Goal: Obtain resource: Obtain resource

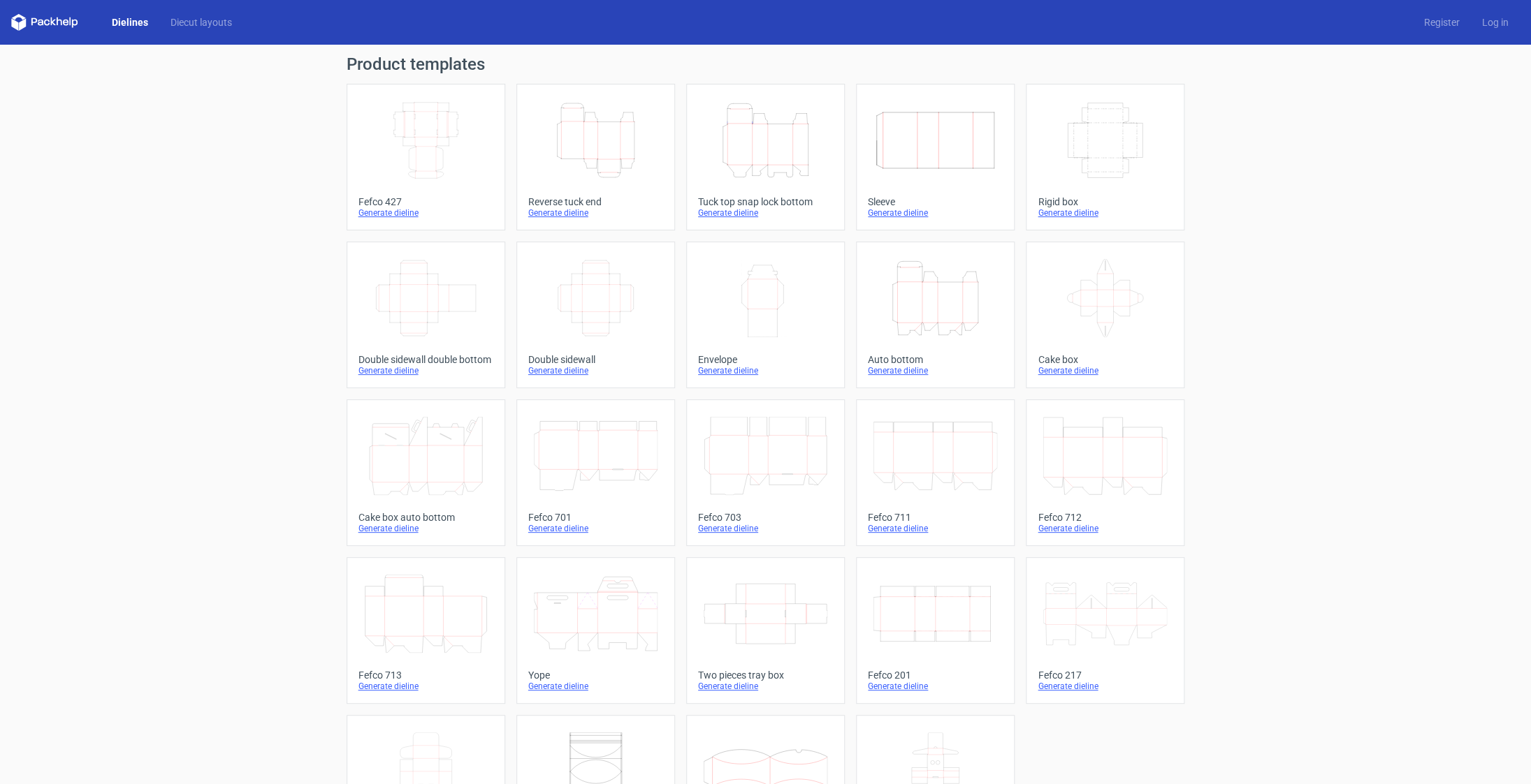
click at [945, 312] on icon "Height Depth Width" at bounding box center [935, 299] width 124 height 78
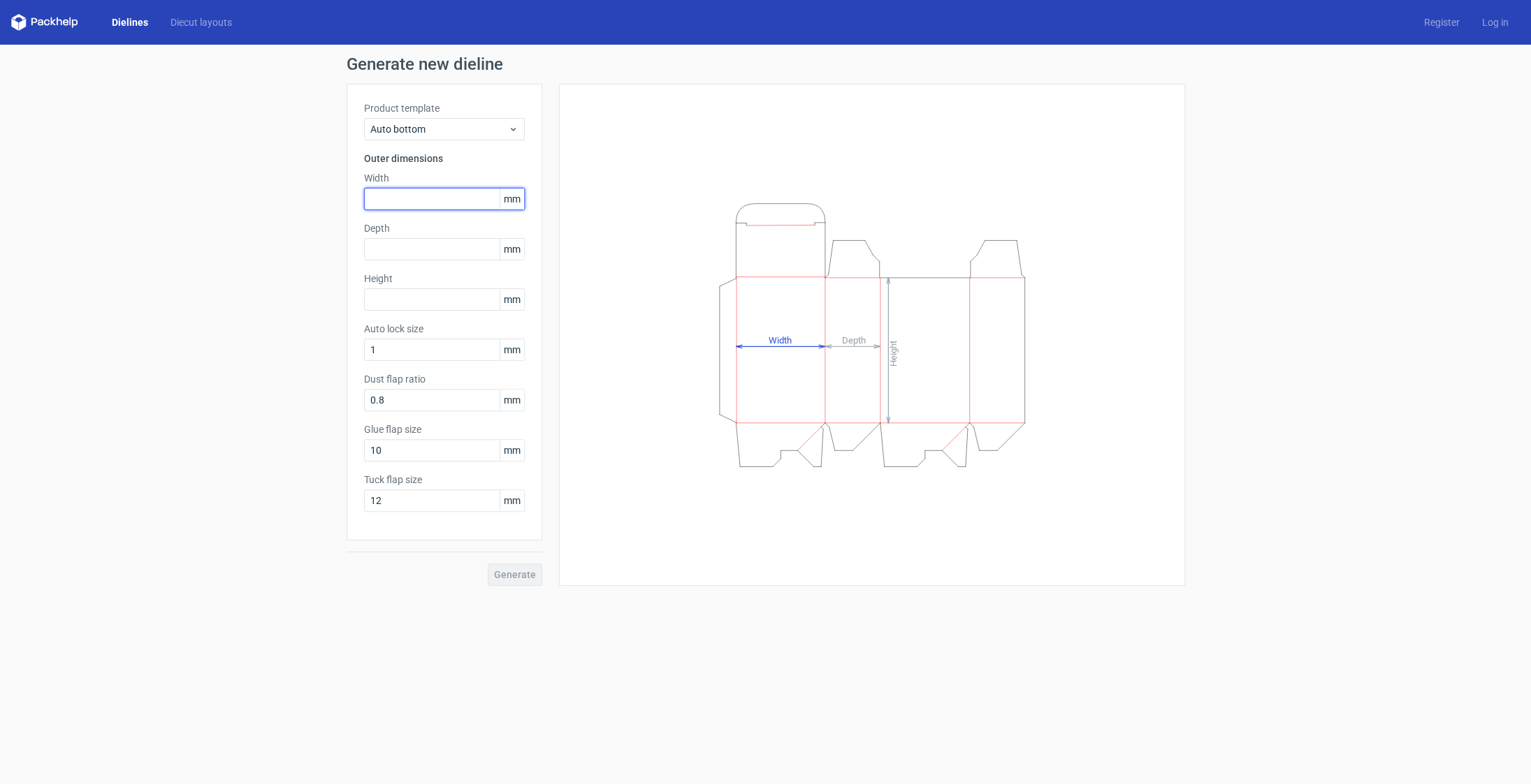
click at [453, 202] on input "text" at bounding box center [445, 198] width 160 height 22
type input "140"
type input "40"
type input "210"
drag, startPoint x: 403, startPoint y: 506, endPoint x: 320, endPoint y: 489, distance: 84.7
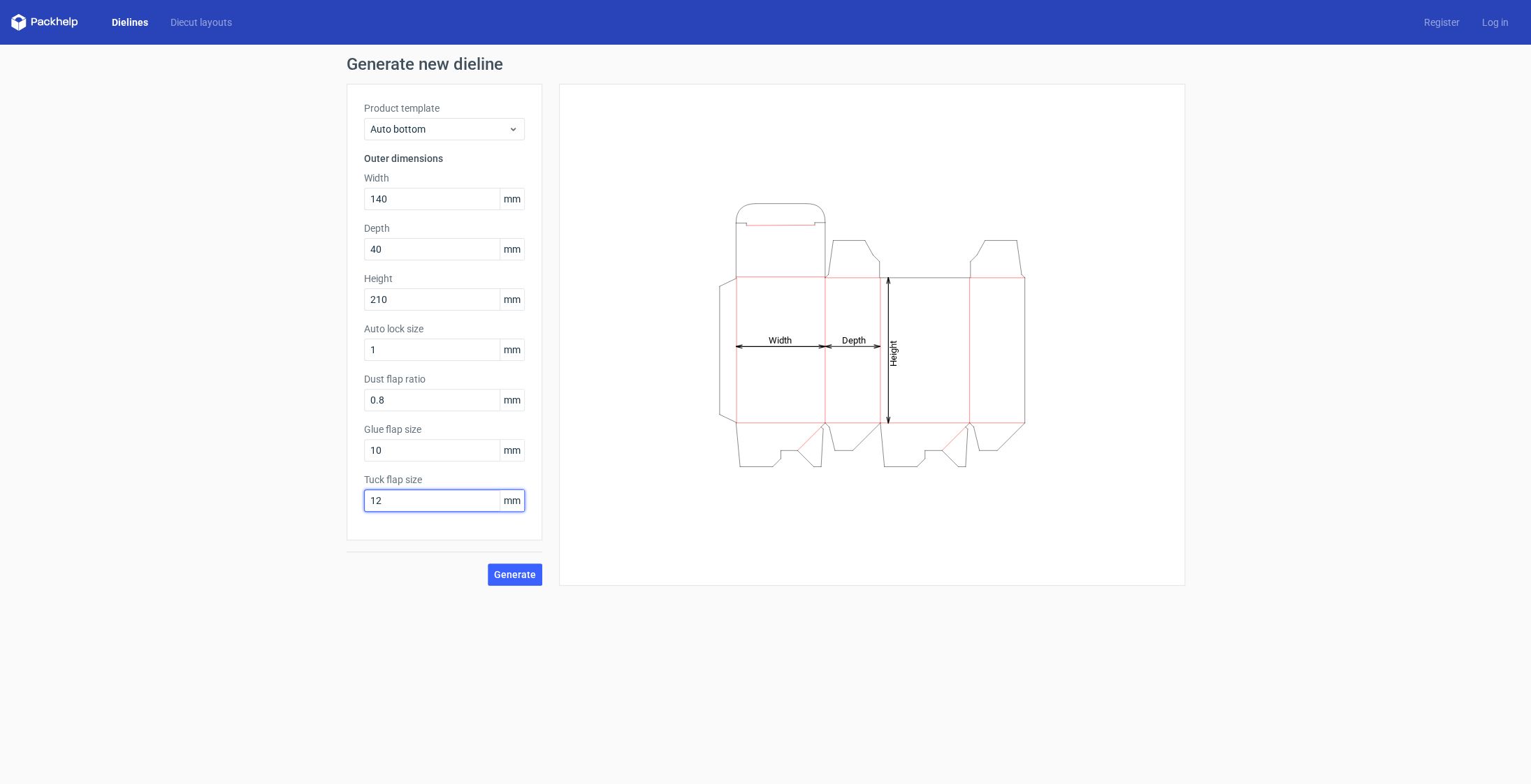
click at [364, 489] on input "12" at bounding box center [445, 500] width 160 height 22
type input "15"
click at [372, 452] on input "10" at bounding box center [445, 450] width 160 height 22
type input "15"
drag, startPoint x: 454, startPoint y: 604, endPoint x: 474, endPoint y: 599, distance: 20.6
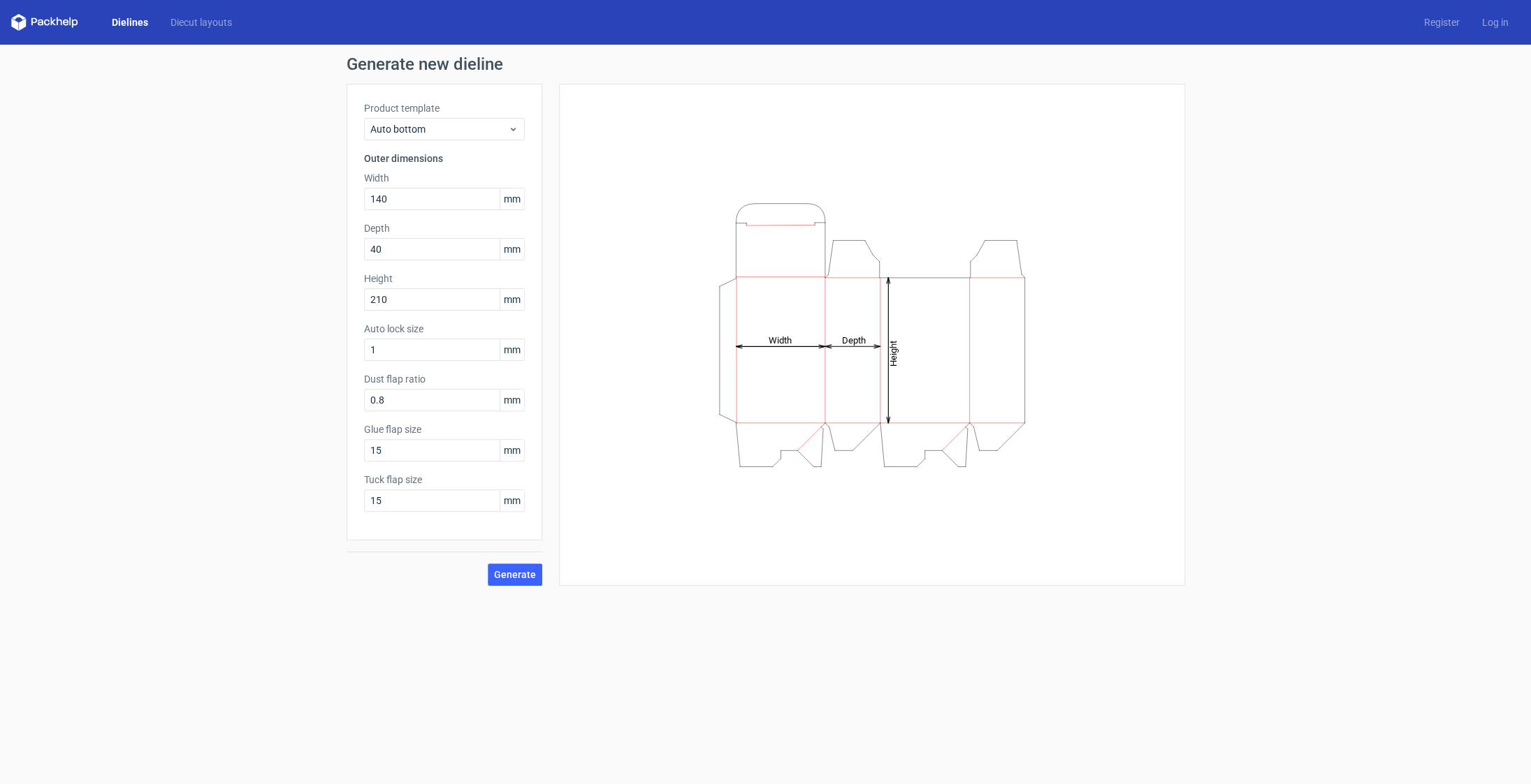
click at [455, 603] on form "Generate new dieline Product template Auto bottom Outer dimensions Width 140 mm…" at bounding box center [765, 415] width 1531 height 740
click at [507, 573] on span "Generate" at bounding box center [515, 575] width 42 height 10
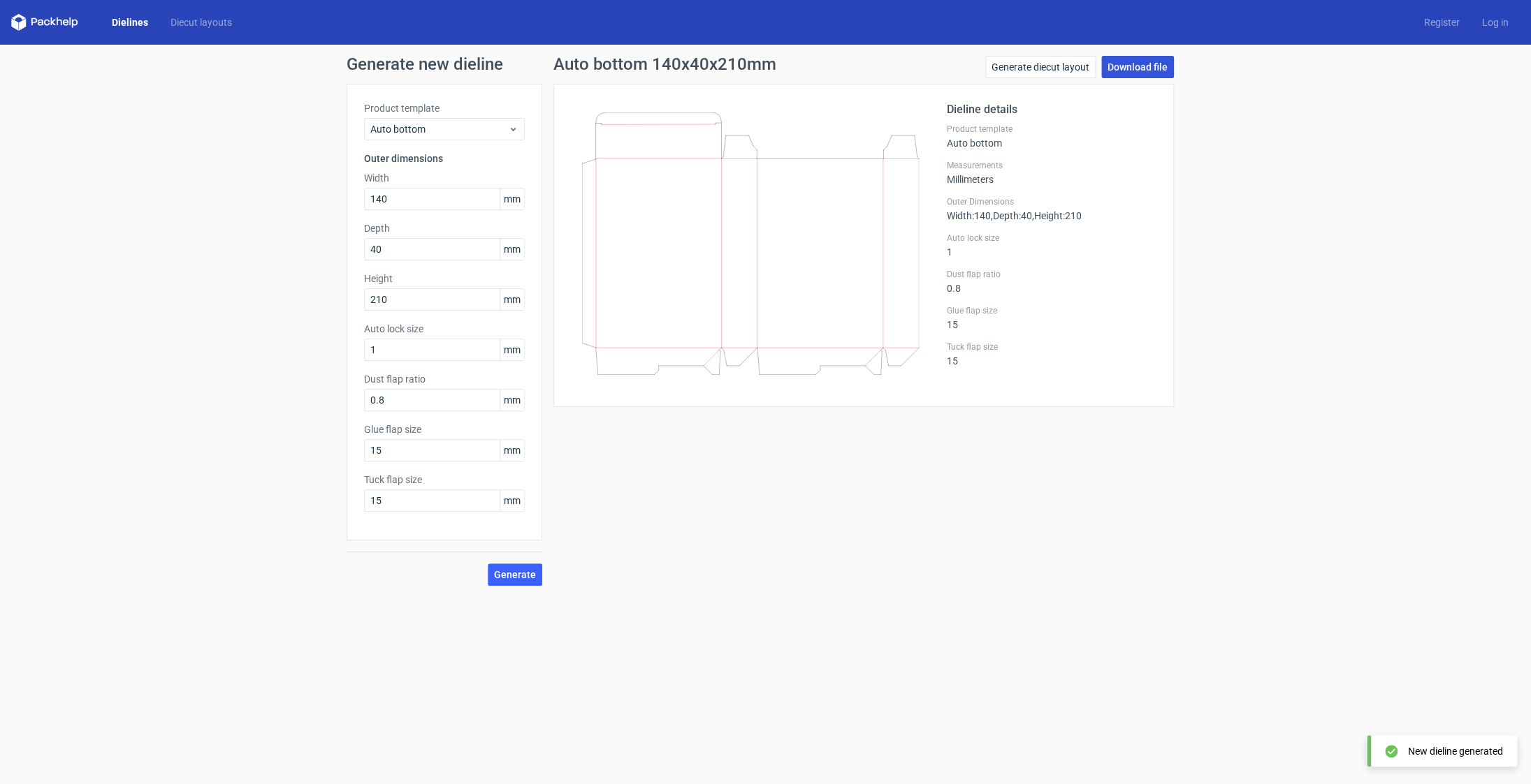
click at [1158, 71] on link "Download file" at bounding box center [1137, 67] width 72 height 22
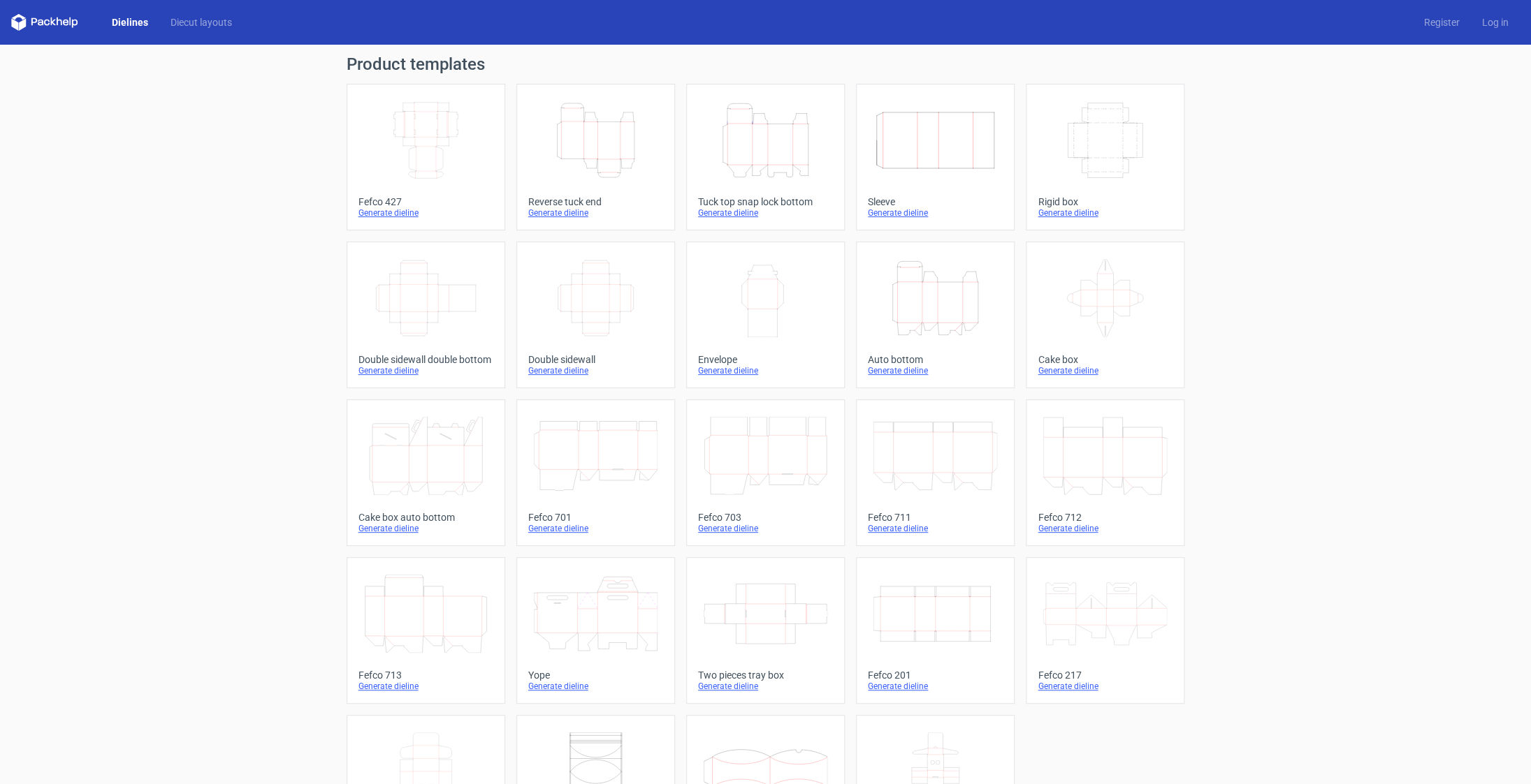
scroll to position [1, 0]
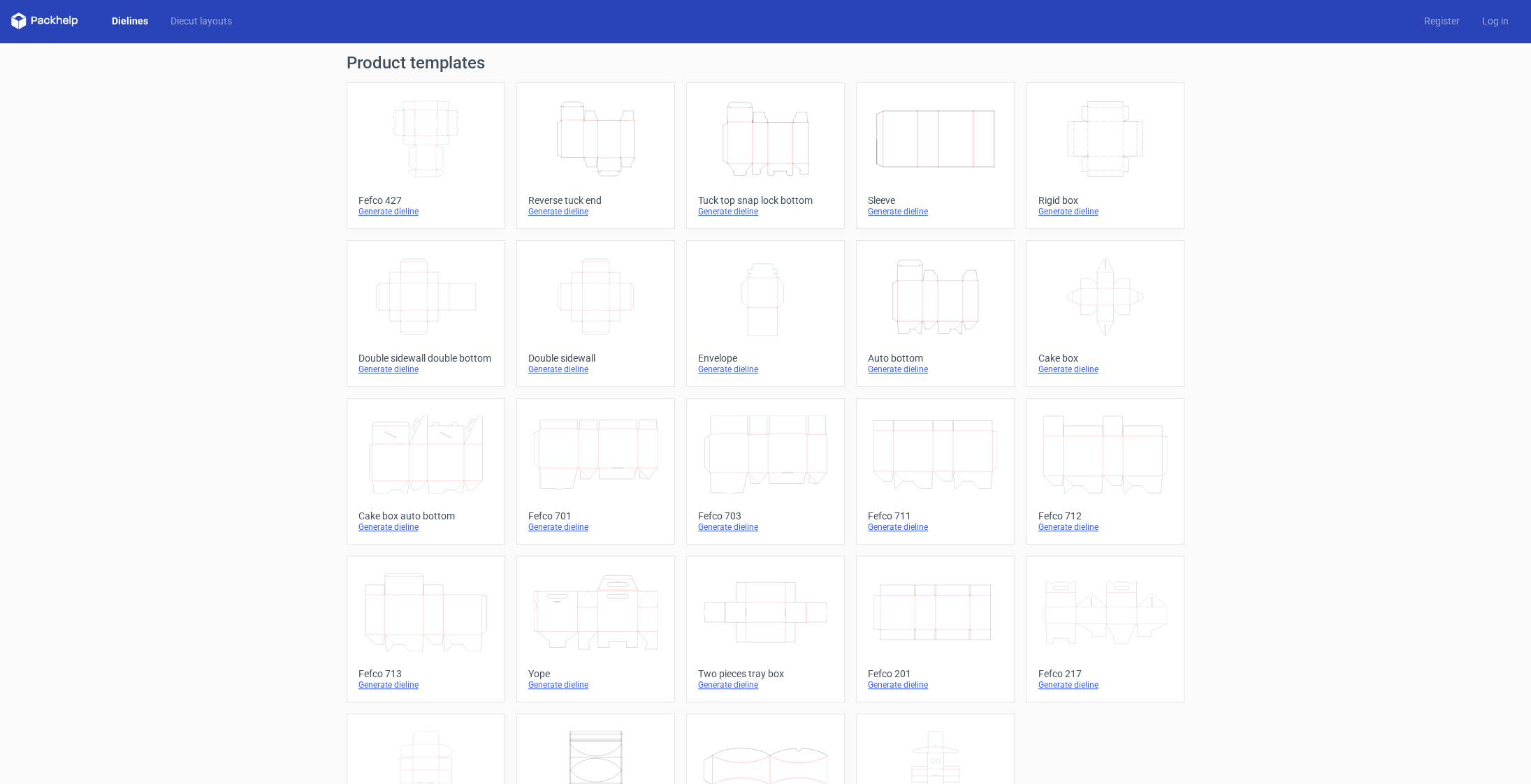
click at [782, 144] on icon "Height Depth Width" at bounding box center [765, 139] width 124 height 78
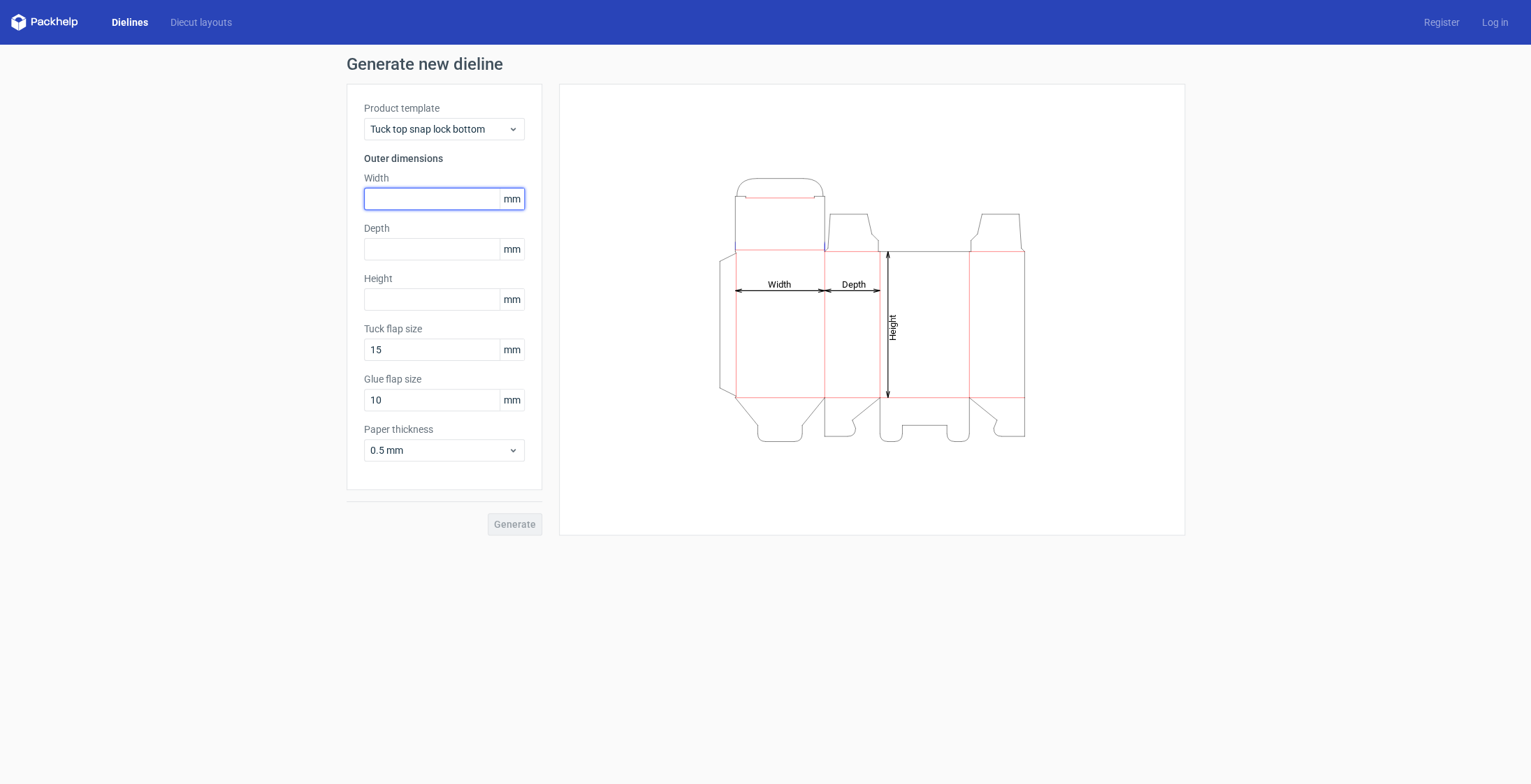
click at [422, 197] on input "text" at bounding box center [445, 198] width 160 height 22
type input "140"
type input "40"
type input "210"
drag, startPoint x: 396, startPoint y: 405, endPoint x: 377, endPoint y: 403, distance: 19.1
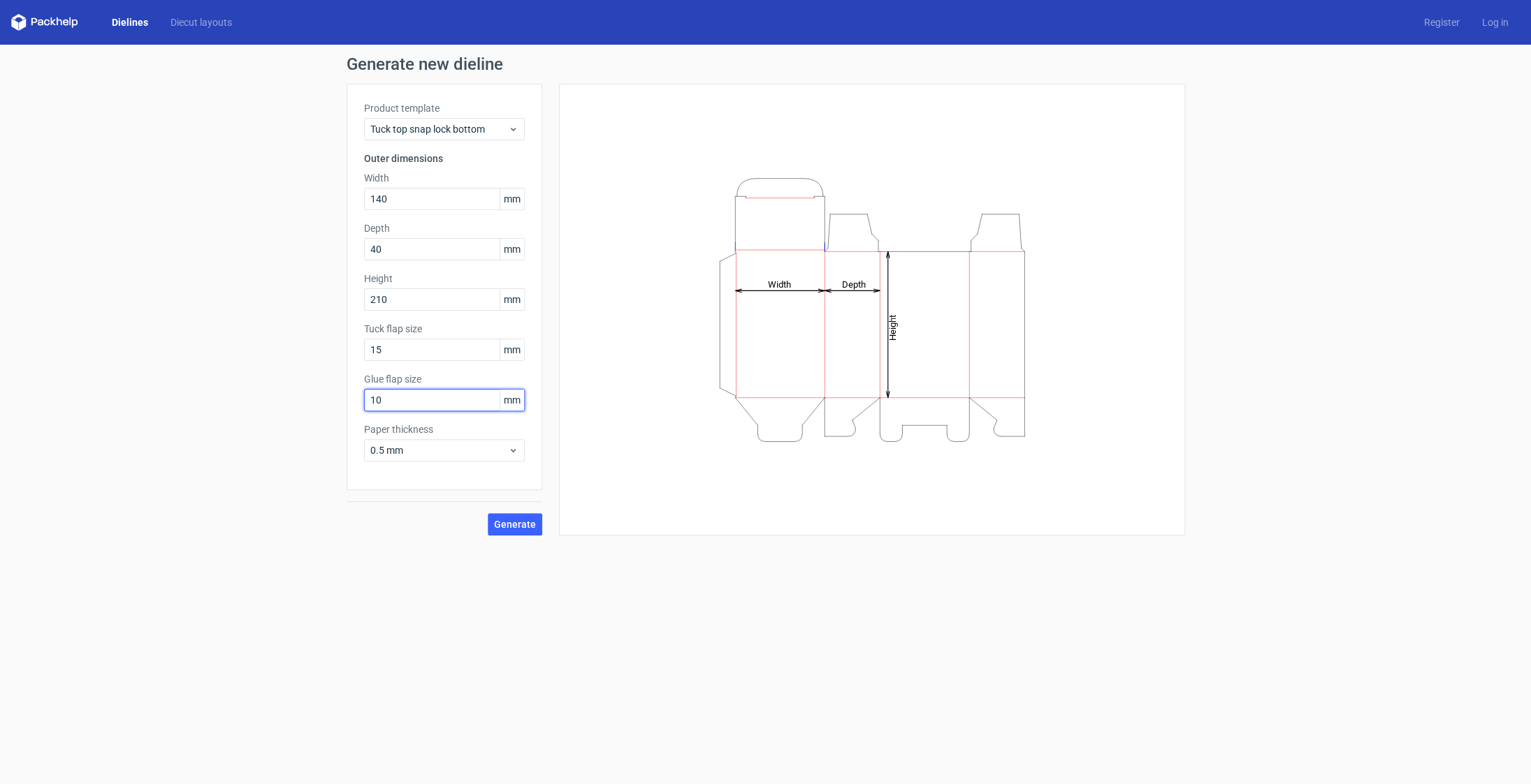
click at [377, 403] on input "10" at bounding box center [445, 400] width 160 height 22
click at [381, 407] on input "115" at bounding box center [445, 400] width 160 height 22
click at [375, 400] on input "115" at bounding box center [445, 400] width 160 height 22
type input "15"
click at [401, 453] on span "0.5 mm" at bounding box center [439, 450] width 137 height 14
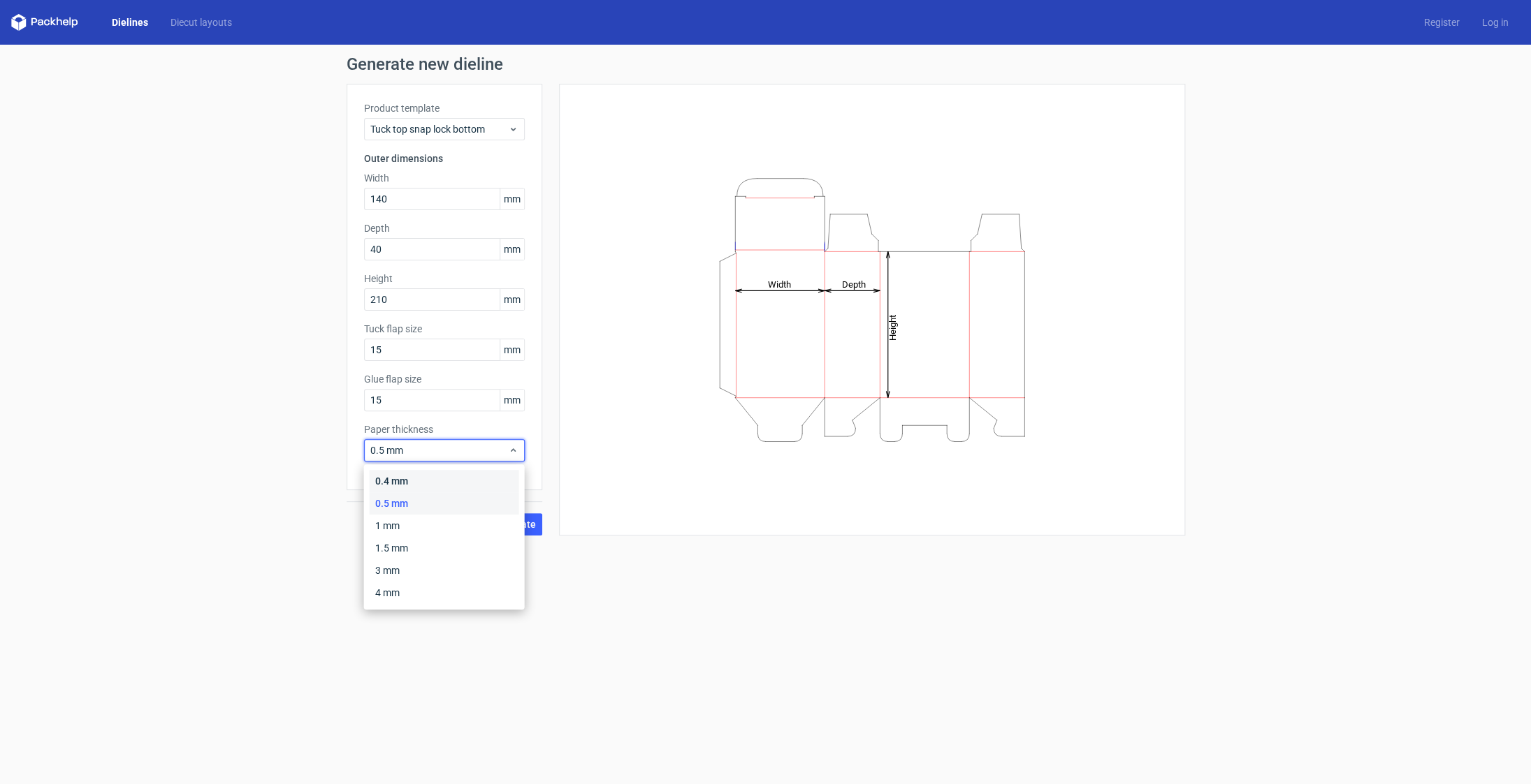
click at [409, 479] on div "0.4 mm" at bounding box center [444, 481] width 150 height 22
click at [523, 526] on span "Generate" at bounding box center [515, 525] width 42 height 10
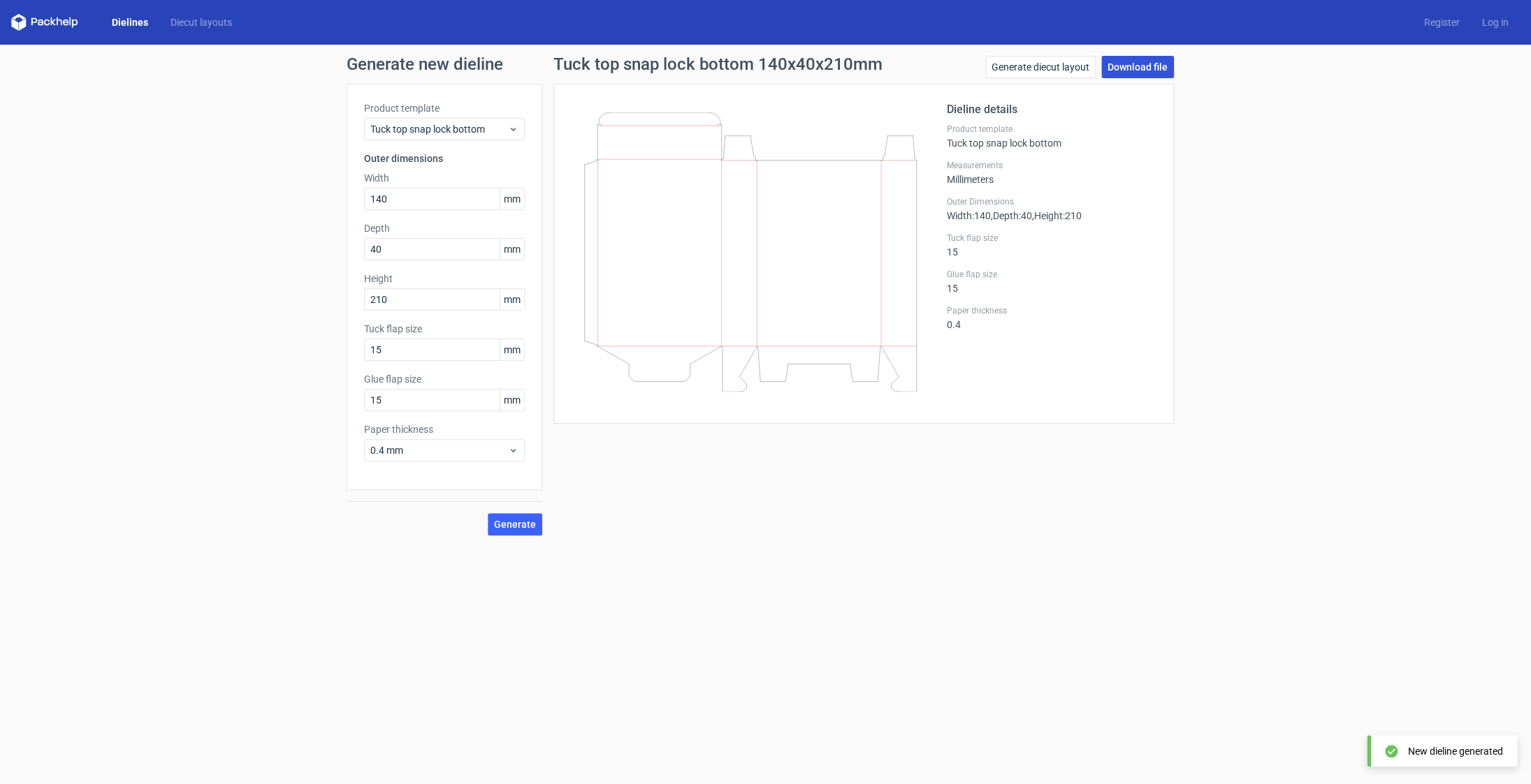
click at [1137, 68] on link "Download file" at bounding box center [1137, 67] width 72 height 22
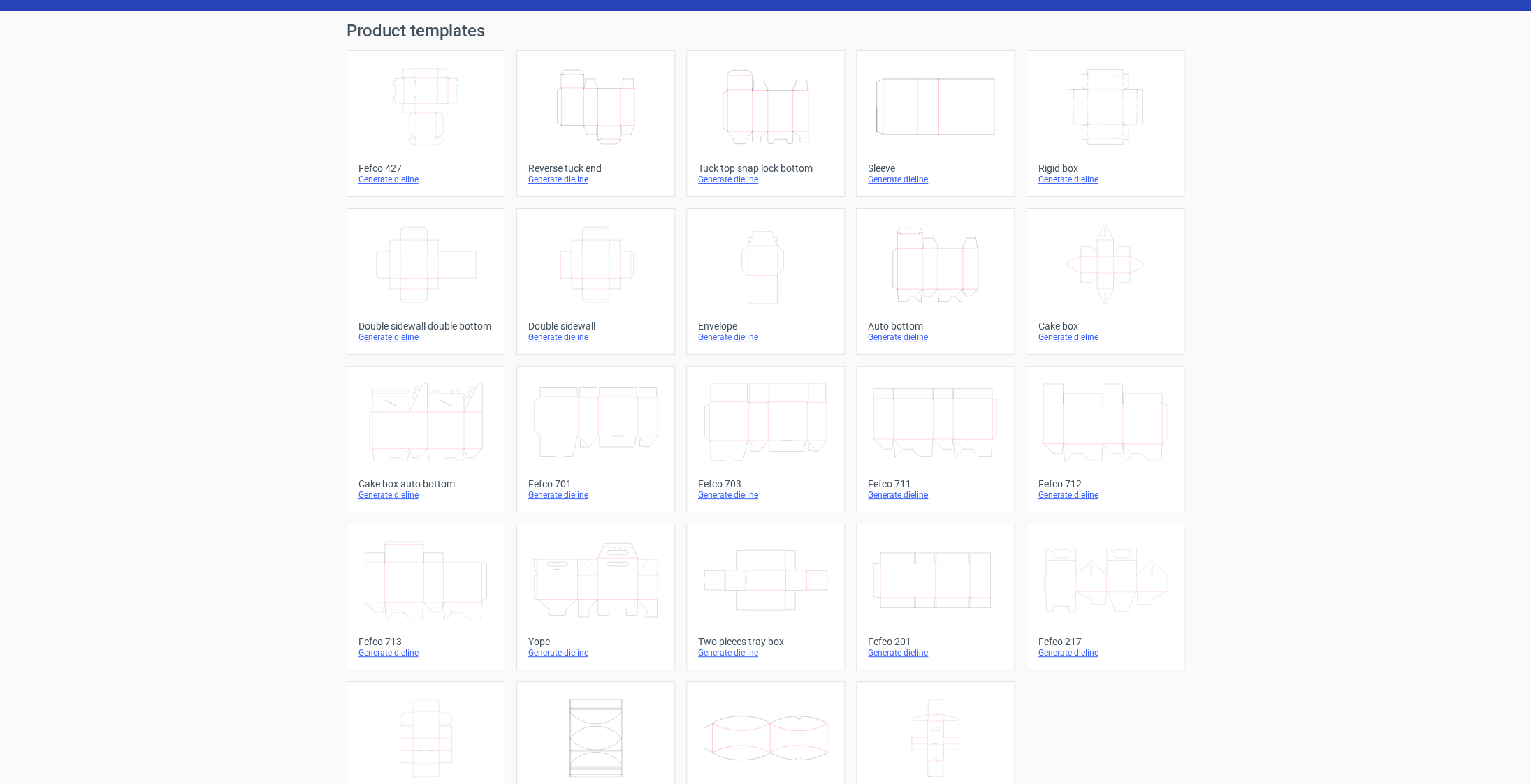
scroll to position [89, 0]
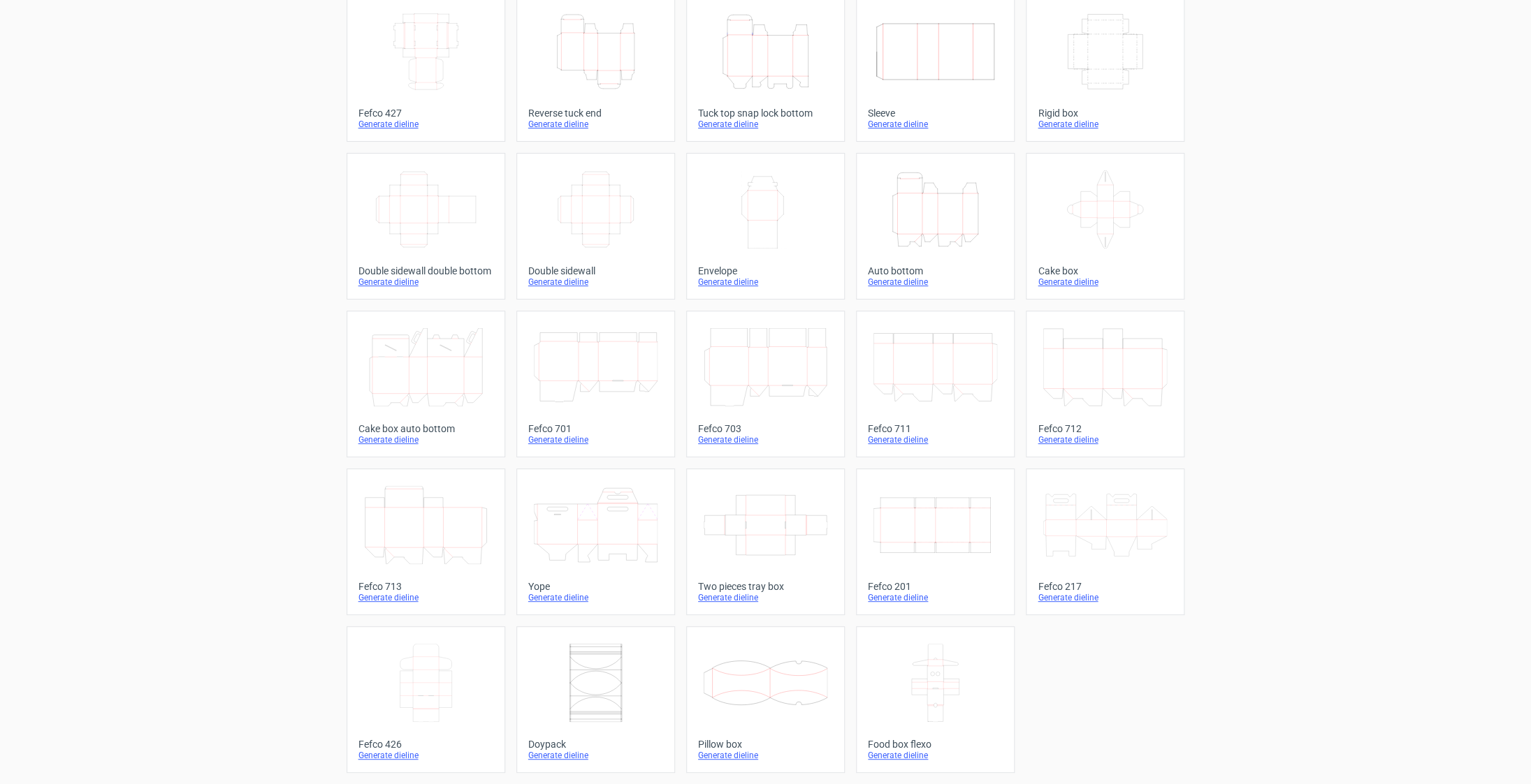
click at [640, 89] on icon "Height Depth Width" at bounding box center [596, 52] width 124 height 78
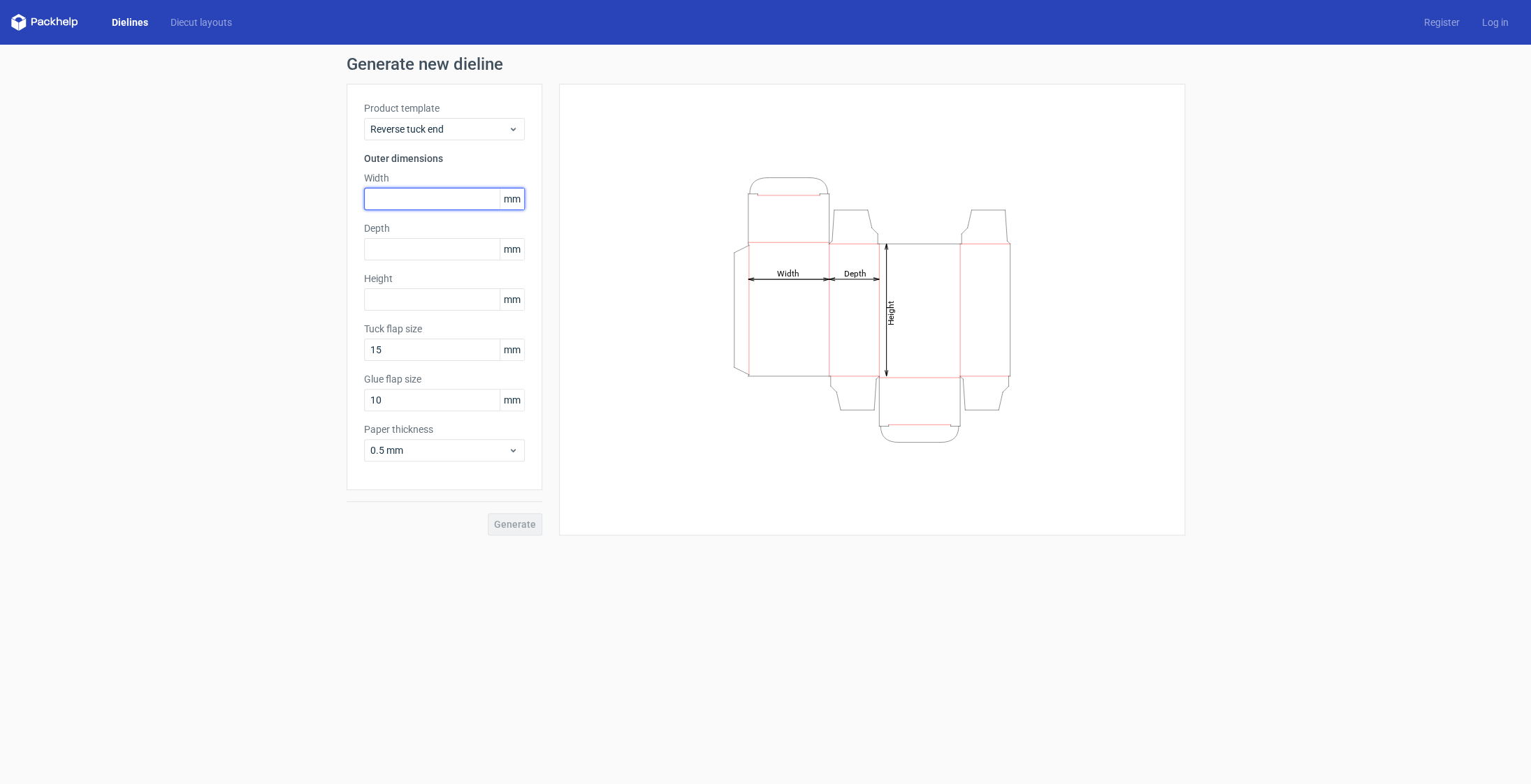
click at [426, 197] on input "text" at bounding box center [445, 198] width 160 height 22
type input "140"
type input "40"
type input "210"
drag, startPoint x: 385, startPoint y: 403, endPoint x: 377, endPoint y: 403, distance: 8.0
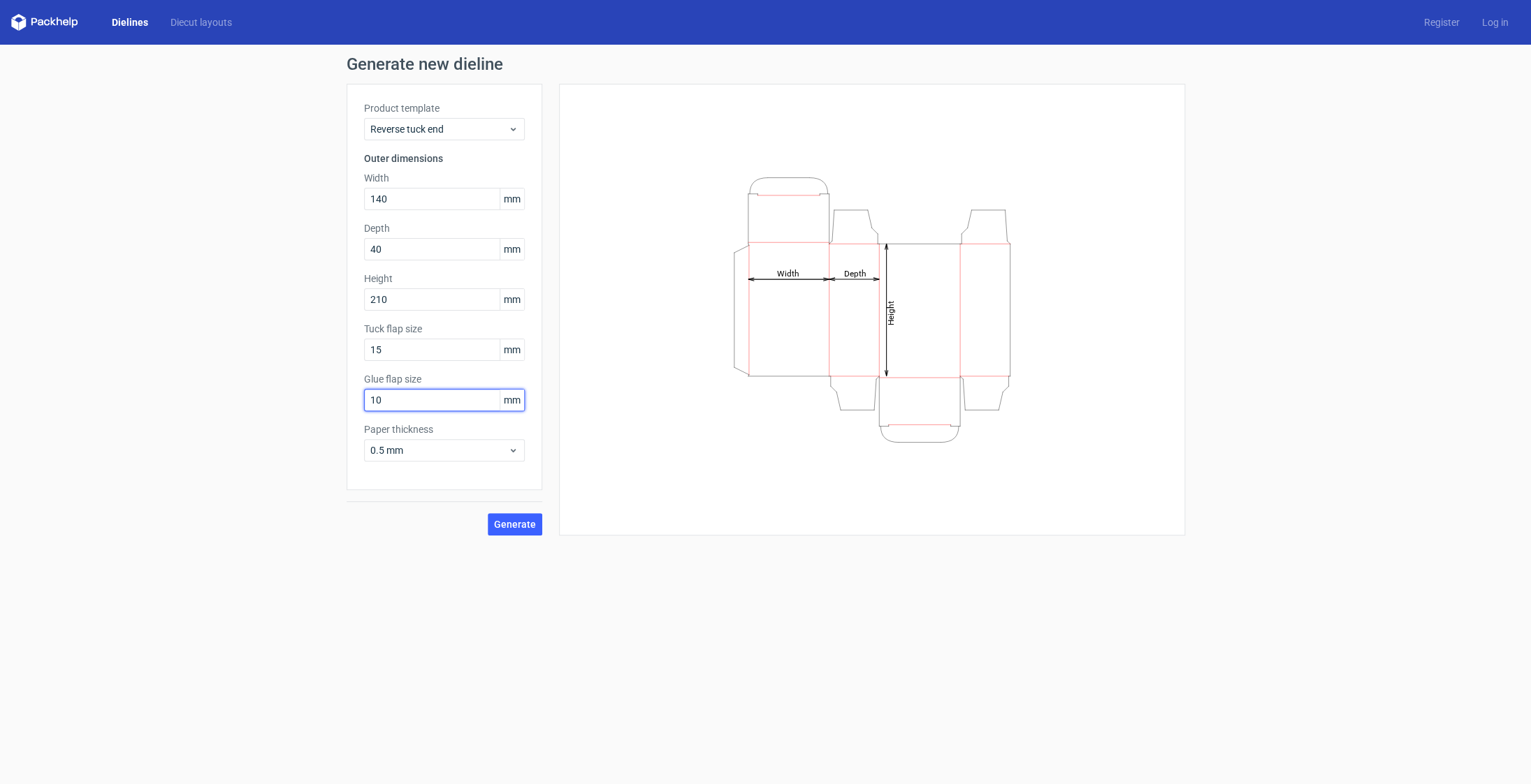
click at [377, 403] on input "10" at bounding box center [445, 400] width 160 height 22
type input "15"
click at [424, 455] on span "0.5 mm" at bounding box center [439, 450] width 137 height 14
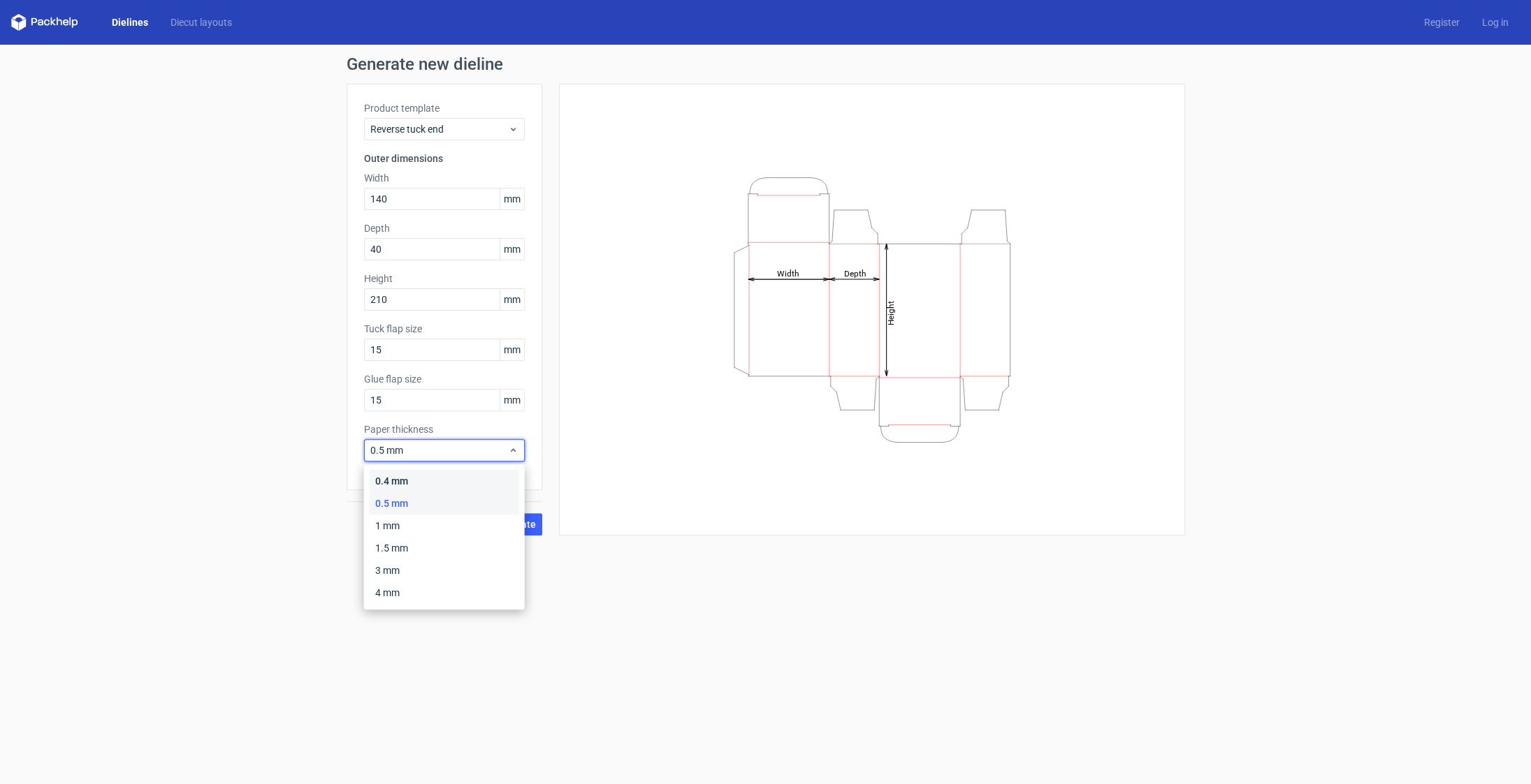
drag, startPoint x: 418, startPoint y: 475, endPoint x: 445, endPoint y: 482, distance: 27.9
click at [418, 476] on div "0.4 mm" at bounding box center [444, 481] width 150 height 22
click at [510, 519] on button "Generate" at bounding box center [514, 524] width 54 height 22
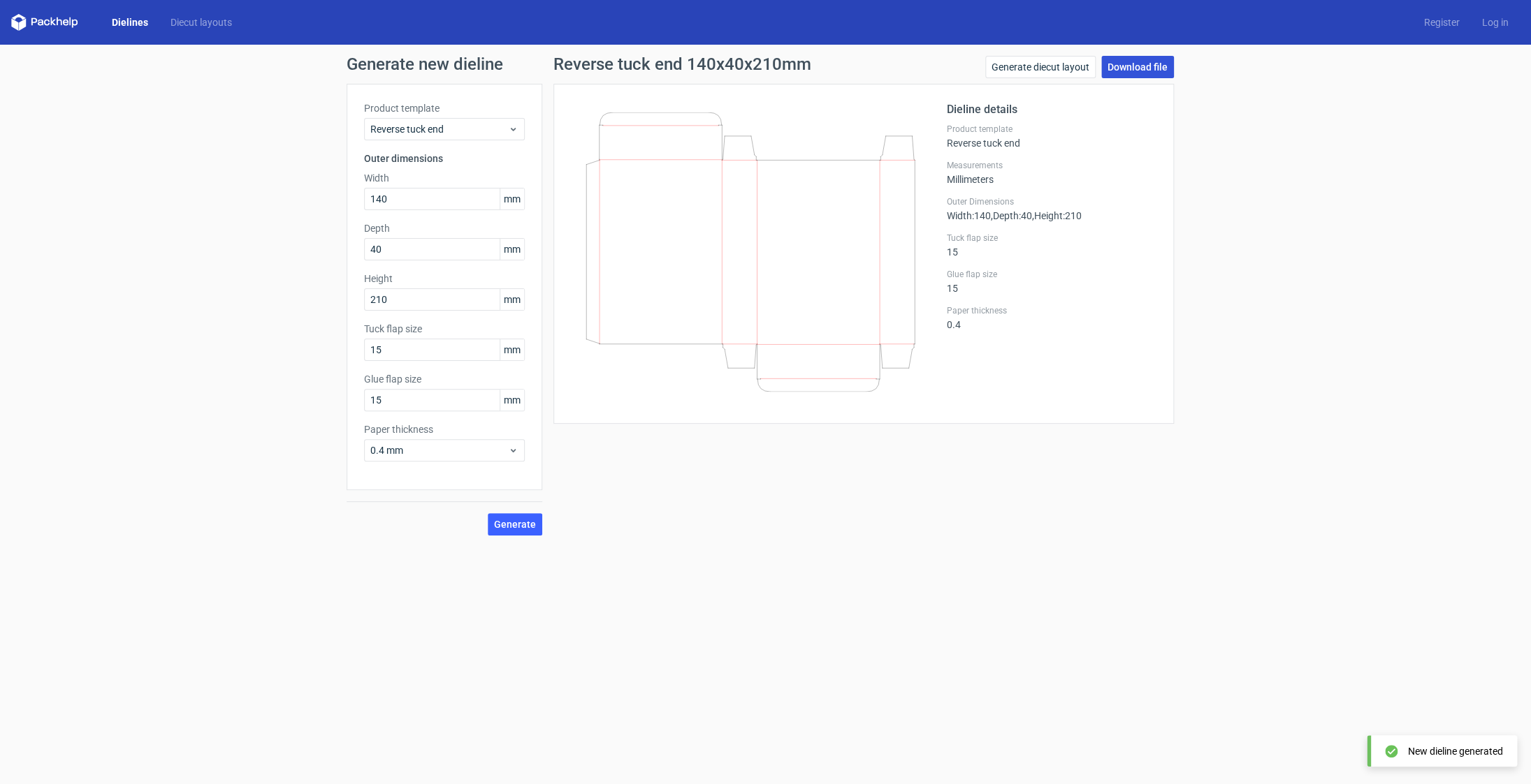
click at [1122, 70] on link "Download file" at bounding box center [1137, 67] width 72 height 22
